Goal: Complete application form

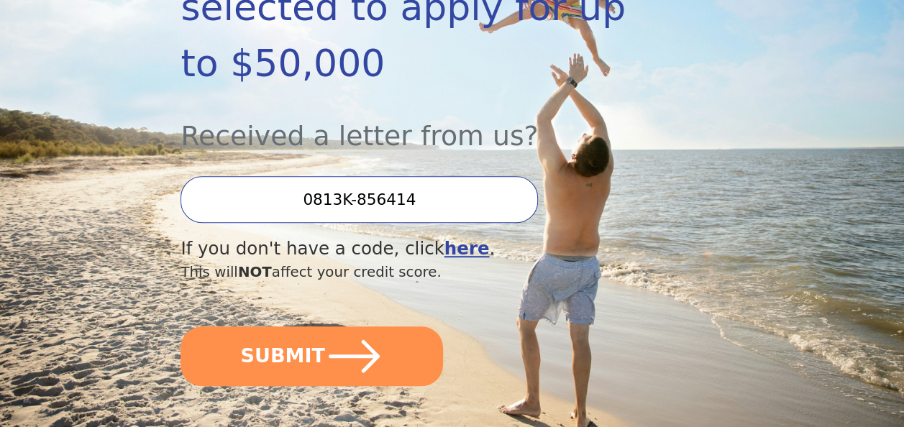
scroll to position [355, 0]
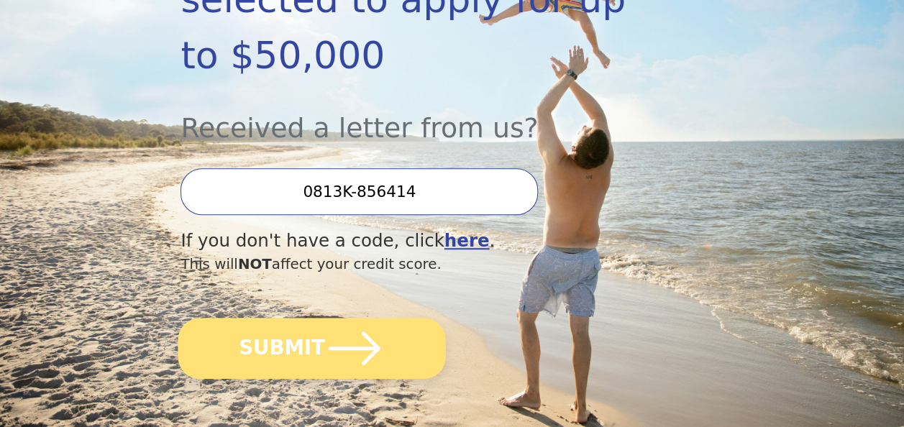
click at [342, 319] on icon "submit" at bounding box center [355, 349] width 60 height 60
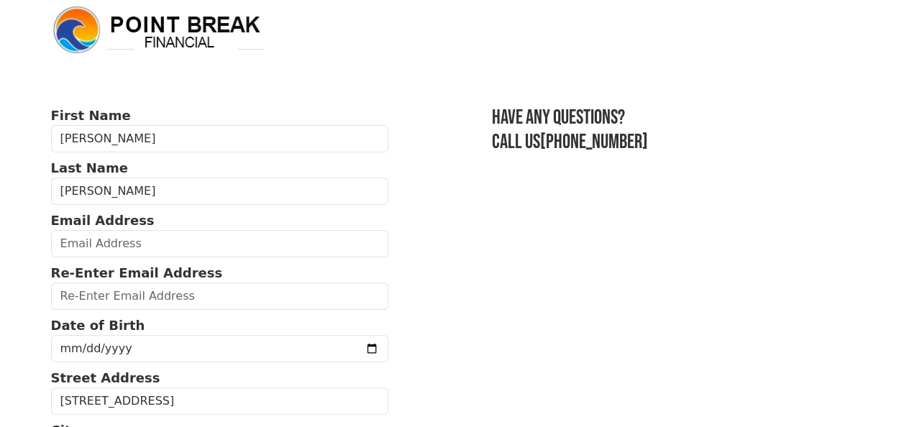
scroll to position [10, 0]
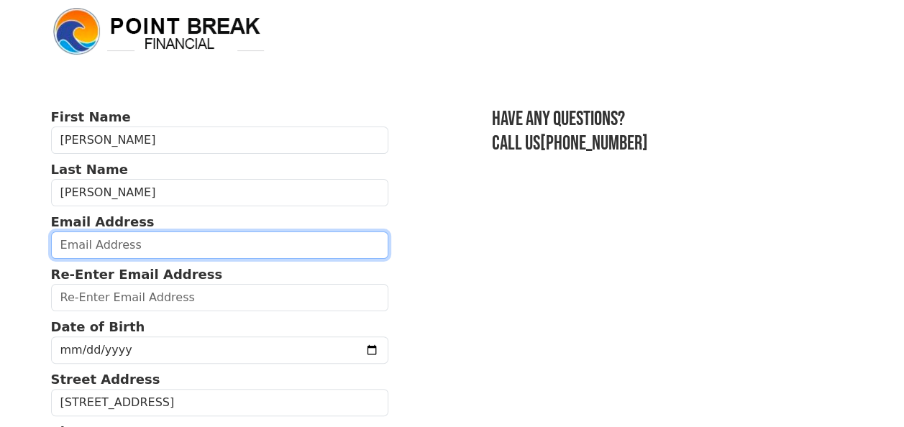
click at [160, 246] on input "email" at bounding box center [220, 245] width 338 height 27
type input "ariel.gtz23@gmail.com"
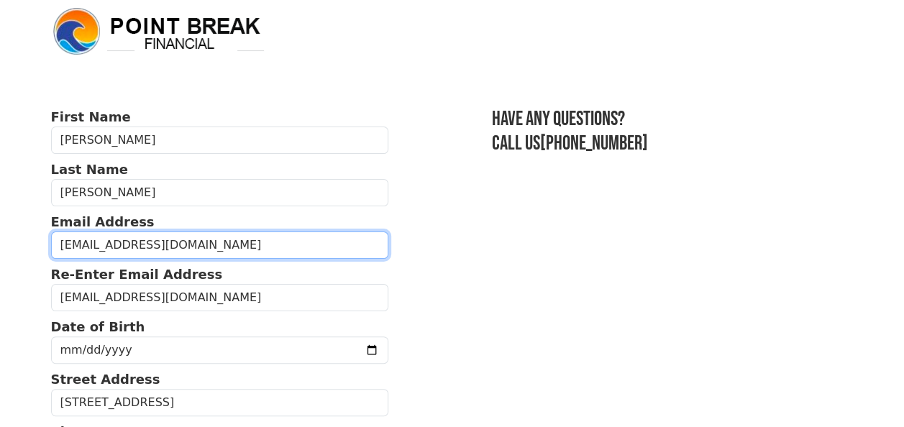
type input "(559) 960-1549"
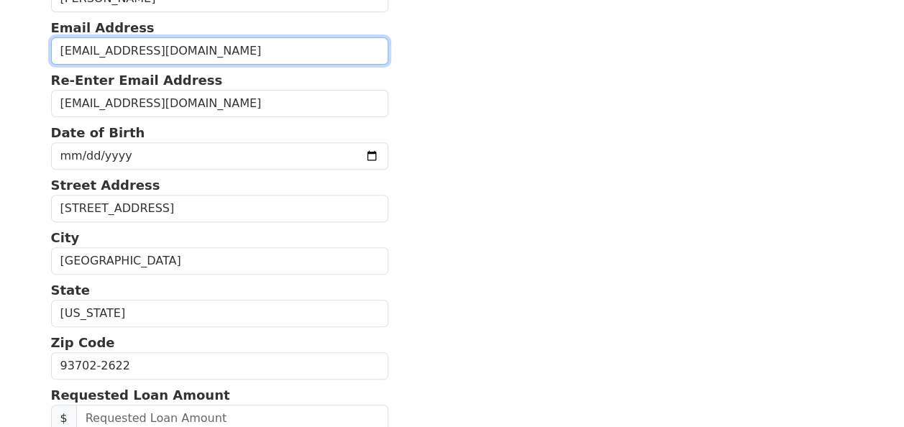
scroll to position [268, 0]
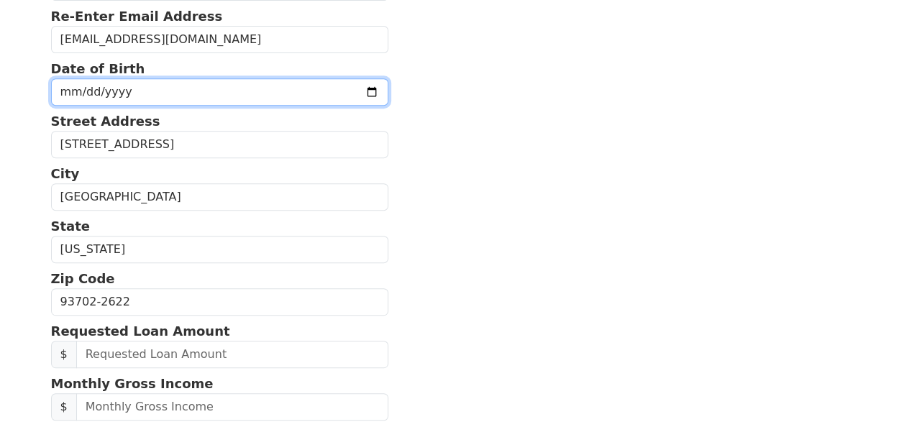
click at [135, 83] on input "date" at bounding box center [220, 91] width 338 height 27
type input "1987-06-20"
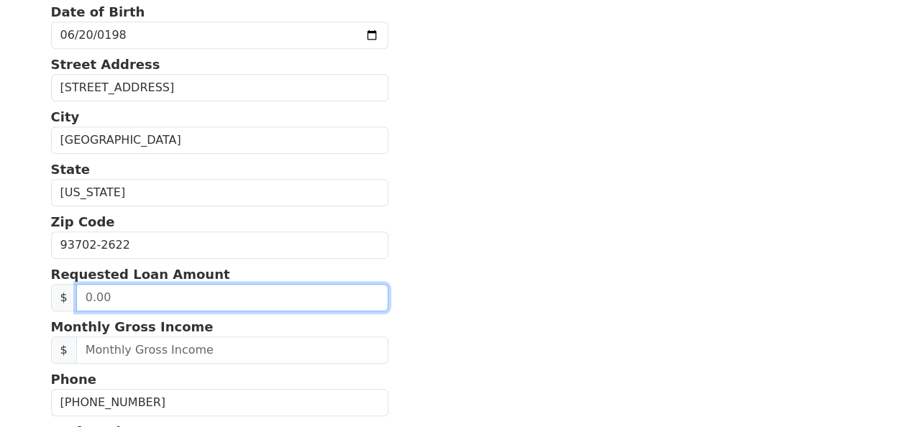
click at [138, 291] on input "text" at bounding box center [232, 297] width 312 height 27
type input "20,000.00"
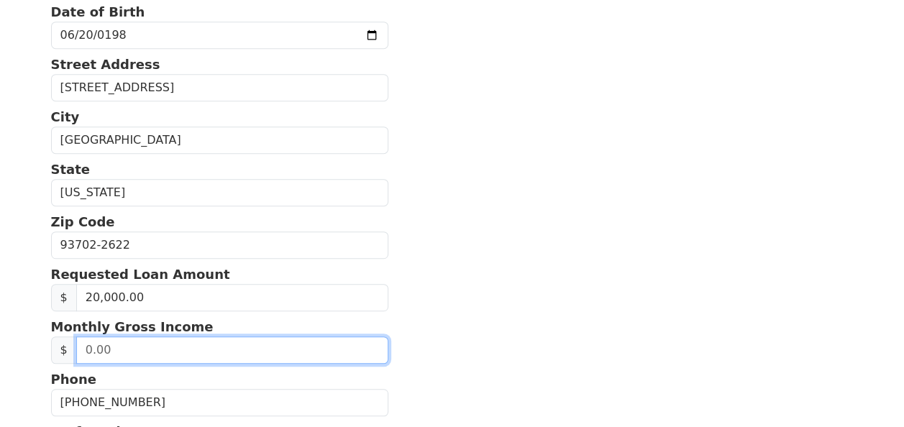
click at [129, 350] on input "text" at bounding box center [232, 350] width 312 height 27
type input "4,000.00"
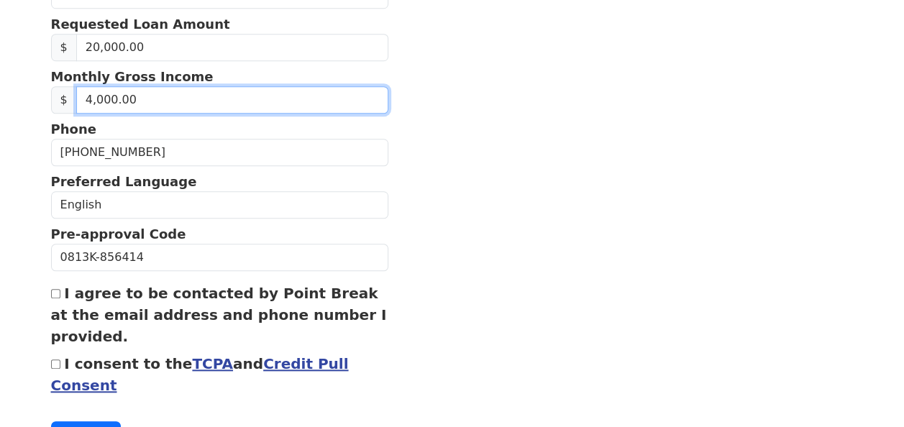
scroll to position [578, 0]
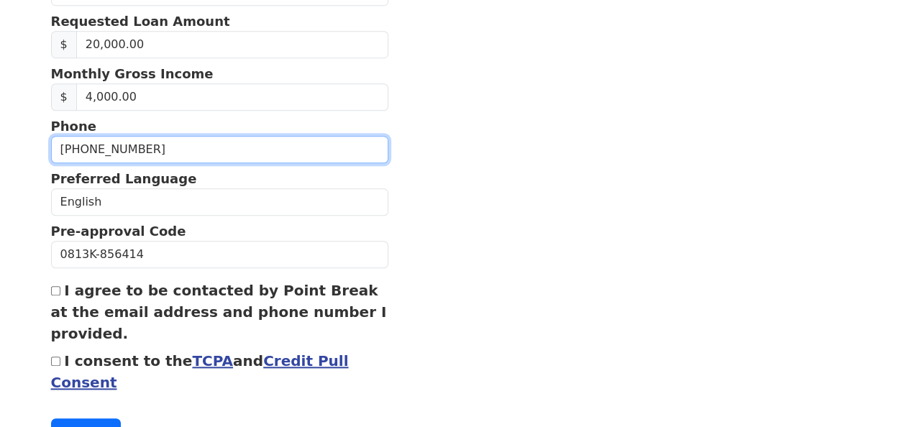
click at [179, 145] on input "(559) 960-1549" at bounding box center [220, 149] width 338 height 27
type input "(559) 960-9617"
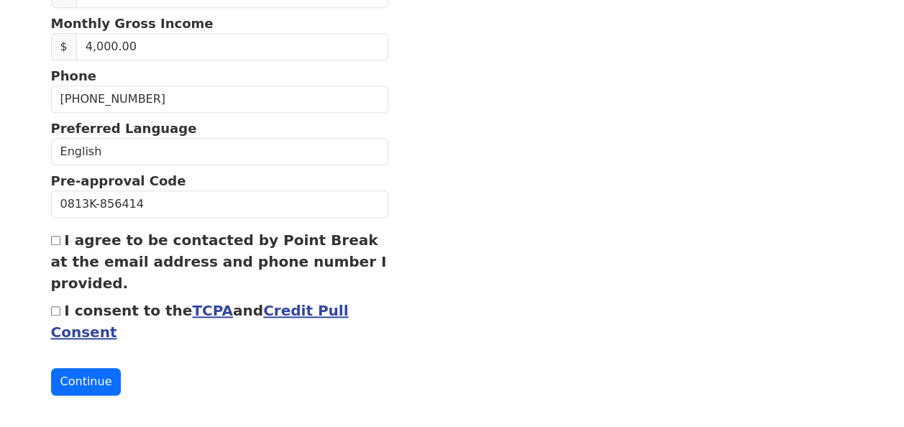
click at [56, 236] on input "I agree to be contacted by Point Break at the email address and phone number I …" at bounding box center [55, 240] width 9 height 9
checkbox input "true"
click at [58, 307] on input "I consent to the TCPA and Credit Pull Consent" at bounding box center [55, 310] width 9 height 9
checkbox input "true"
click at [93, 375] on button "Continue" at bounding box center [86, 381] width 70 height 27
